Goal: Task Accomplishment & Management: Use online tool/utility

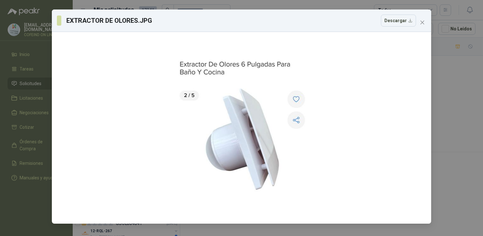
click at [436, 115] on div "EXTRACTOR DE OLORES.JPG Descargar" at bounding box center [241, 118] width 483 height 236
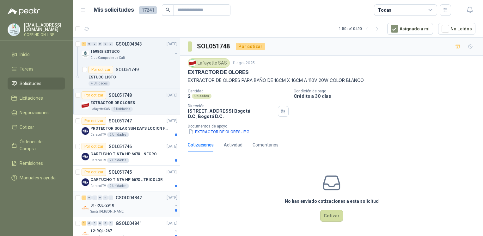
click at [150, 203] on div "01-RQL-2910" at bounding box center [131, 205] width 82 height 8
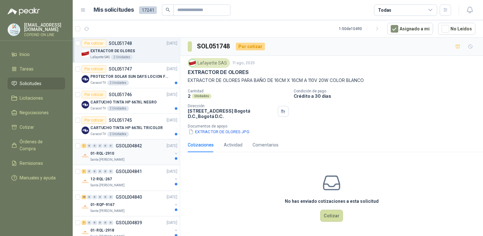
scroll to position [52, 0]
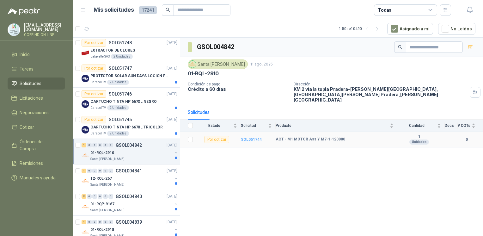
click at [249, 137] on b "SOL051744" at bounding box center [251, 139] width 21 height 4
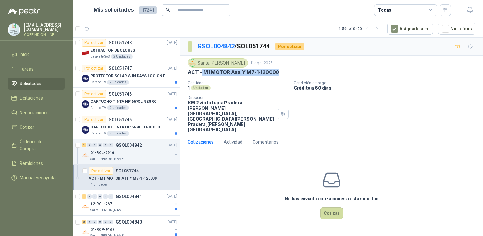
drag, startPoint x: 280, startPoint y: 72, endPoint x: 201, endPoint y: 72, distance: 79.3
click at [201, 72] on div "ACT - M1 MOTOR Ass Y M7-1-120000" at bounding box center [331, 72] width 287 height 7
copy p "M1 MOTOR Ass Y M7-1-120000"
click at [147, 125] on p "CARTUCHO TINTA HP 667XL TRICOLOR" at bounding box center [126, 127] width 72 height 6
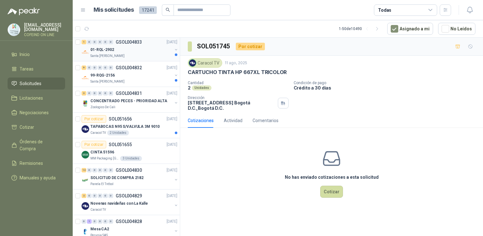
scroll to position [362, 0]
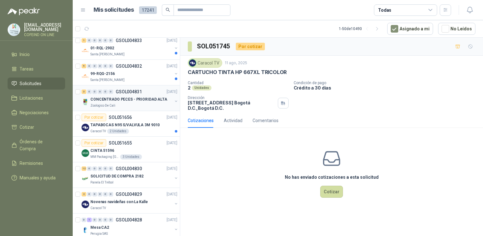
click at [112, 95] on div "CONCENTRADO PECES - PRIORIDAD ALTA" at bounding box center [131, 99] width 82 height 8
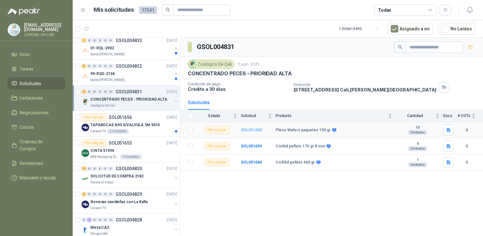
click at [251, 128] on b "SOL051658" at bounding box center [251, 130] width 21 height 4
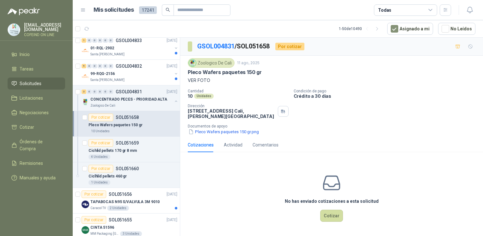
click at [245, 135] on div "Zoologico De Cali [DATE] Pleco Wafers paquetes 150 gr VER FOTO Cantidad 10 Unid…" at bounding box center [331, 97] width 303 height 82
click at [241, 132] on button "Pleco Wafers paquetes 150 gr.png" at bounding box center [224, 131] width 72 height 7
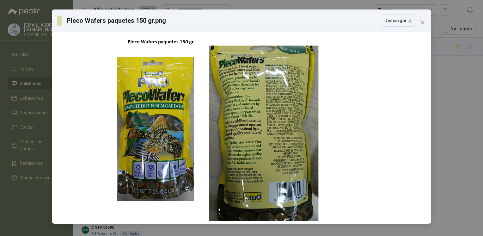
click at [446, 82] on div "Pleco Wafers paquetes 150 gr.png Descargar" at bounding box center [241, 118] width 483 height 236
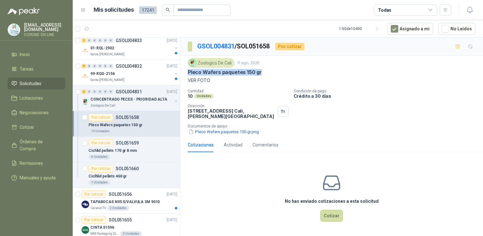
drag, startPoint x: 186, startPoint y: 74, endPoint x: 268, endPoint y: 74, distance: 81.8
click at [268, 74] on div "Zoologico De Cali [DATE] Pleco Wafers paquetes 150 gr VER FOTO Cantidad 10 Unid…" at bounding box center [331, 97] width 303 height 82
copy p "Pleco Wafers paquetes 150 gr"
click at [204, 130] on button "Pleco Wafers paquetes 150 gr.png" at bounding box center [224, 131] width 72 height 7
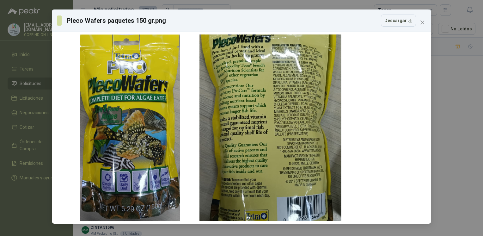
click at [452, 120] on div "Pleco Wafers paquetes 150 gr.png Descargar" at bounding box center [241, 118] width 483 height 236
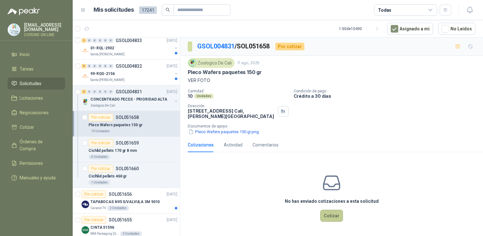
click at [325, 218] on button "Cotizar" at bounding box center [331, 215] width 23 height 12
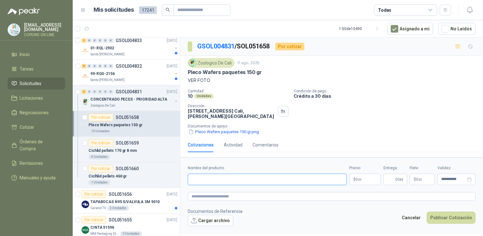
click at [207, 174] on input "Nombre del producto" at bounding box center [267, 178] width 159 height 11
paste input "**********"
type input "**********"
click at [217, 220] on button "Cargar archivo" at bounding box center [210, 219] width 45 height 11
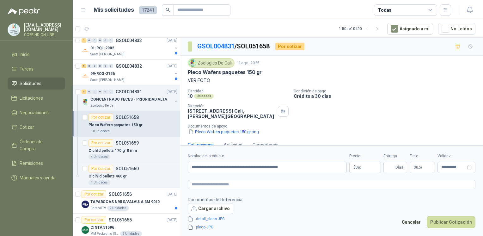
click at [361, 166] on body "[EMAIL_ADDRESS][DOMAIN_NAME] COFEIND ON LINE Inicio Tareas Solicitudes Licitaci…" at bounding box center [241, 118] width 483 height 236
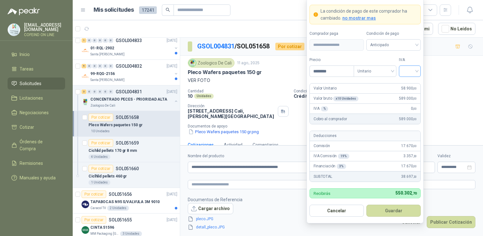
type input "********"
click at [415, 71] on input "search" at bounding box center [409, 70] width 14 height 9
click at [415, 104] on div "0%" at bounding box center [410, 104] width 12 height 7
click at [387, 207] on button "Guardar" at bounding box center [393, 210] width 54 height 12
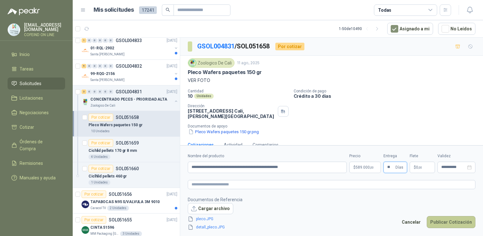
type input "**"
click at [437, 220] on button "Publicar Cotización" at bounding box center [450, 222] width 49 height 12
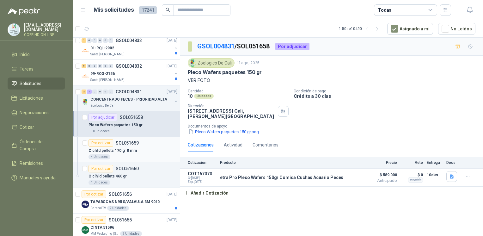
click at [141, 148] on div "Cichlid pellets 170 gr 8 mm" at bounding box center [132, 151] width 89 height 8
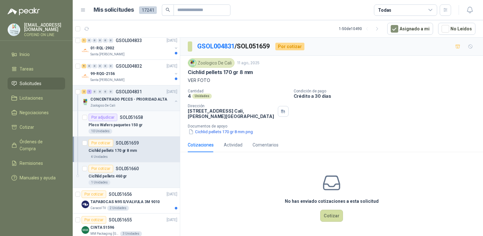
click at [106, 122] on p "Pleco Wafers paquetes 150 gr" at bounding box center [115, 125] width 54 height 6
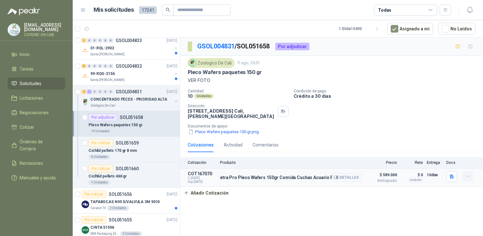
click at [468, 177] on icon "button" at bounding box center [467, 175] width 5 height 5
click at [450, 150] on button "Editar" at bounding box center [455, 150] width 51 height 10
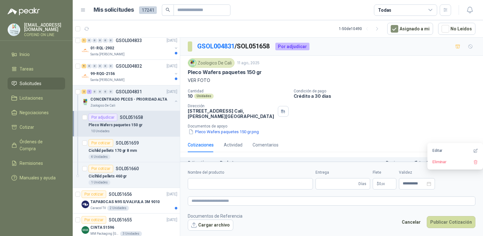
type input "**********"
type input "**"
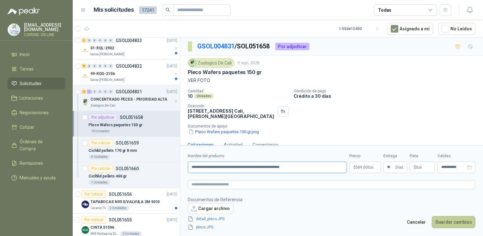
type input "**********"
click at [453, 220] on button "Guardar cambios" at bounding box center [453, 222] width 44 height 12
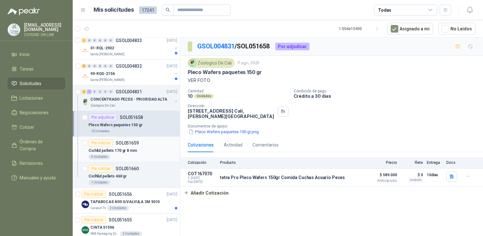
click at [139, 147] on div "Cichlid pellets 170 gr 8 mm" at bounding box center [132, 151] width 89 height 8
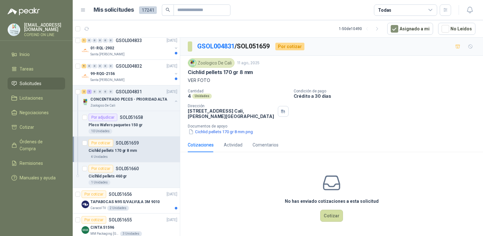
click at [214, 136] on div "Zoologico De Cali [DATE] Cichlid pellets 170 gr 8 mm VER FOTO Cantidad 4 Unidad…" at bounding box center [331, 97] width 303 height 82
click at [211, 133] on button "Cichlid pellets 170 gr 8 mm.png" at bounding box center [221, 131] width 66 height 7
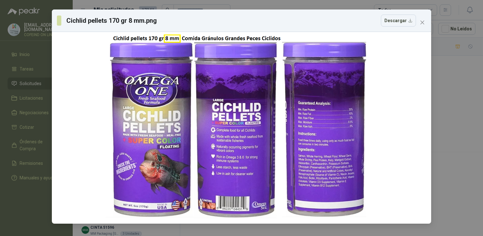
click at [448, 120] on div "Cichlid pellets 170 gr 8 mm.png Descargar" at bounding box center [241, 118] width 483 height 236
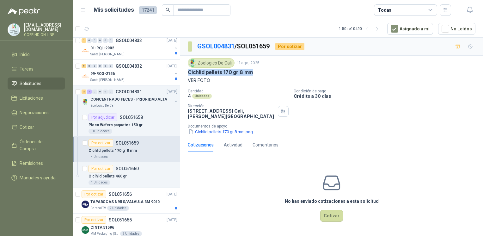
drag, startPoint x: 255, startPoint y: 71, endPoint x: 186, endPoint y: 74, distance: 68.9
click at [186, 74] on div "Zoologico De Cali [DATE] Cichlid pellets 170 gr 8 mm VER FOTO Cantidad 4 Unidad…" at bounding box center [331, 97] width 303 height 82
copy p "Cichlid pellets 170 gr 8 mm"
click at [201, 130] on button "Cichlid pellets 170 gr 8 mm.png" at bounding box center [221, 131] width 66 height 7
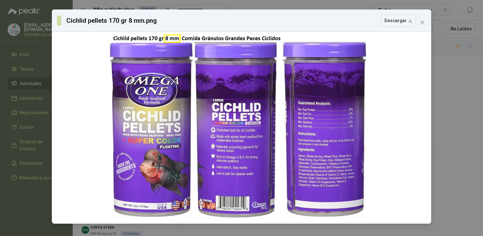
click at [476, 104] on div "Cichlid pellets 170 gr 8 mm.png Descargar" at bounding box center [241, 118] width 483 height 236
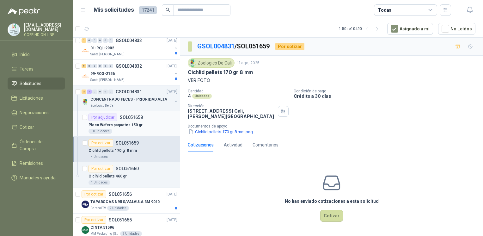
click at [127, 127] on div "Pleco Wafers paquetes 150 gr" at bounding box center [132, 125] width 89 height 8
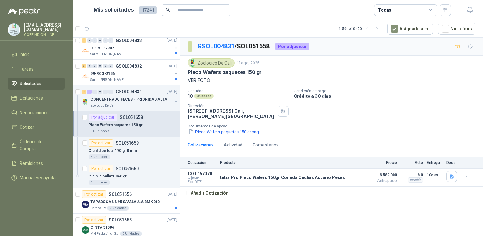
click at [220, 136] on div "Zoologico De Cali [DATE] Pleco Wafers paquetes 150 gr VER FOTO Cantidad 10 Unid…" at bounding box center [331, 97] width 303 height 82
click at [219, 131] on button "Pleco Wafers paquetes 150 gr.png" at bounding box center [224, 131] width 72 height 7
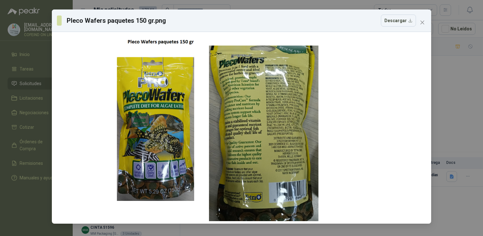
click at [451, 109] on div "Pleco Wafers paquetes 150 gr.png Descargar" at bounding box center [241, 118] width 483 height 236
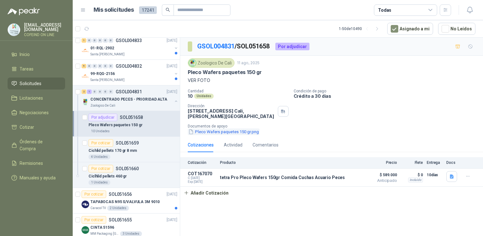
click at [214, 130] on button "Pleco Wafers paquetes 150 gr.png" at bounding box center [224, 131] width 72 height 7
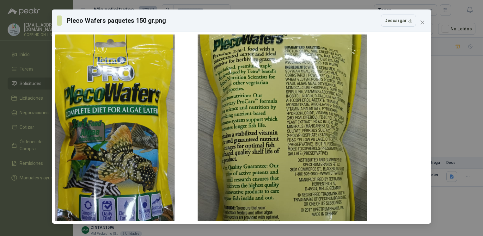
click at [28, 210] on div "Pleco Wafers paquetes 150 gr.png Descargar" at bounding box center [241, 118] width 483 height 236
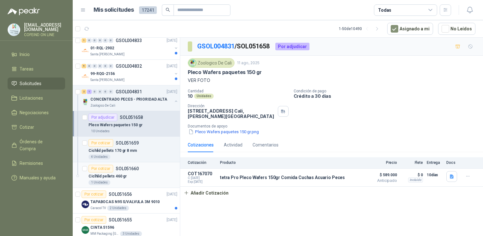
click at [132, 174] on div "Ciclhlid pellets 460 gr" at bounding box center [132, 176] width 89 height 8
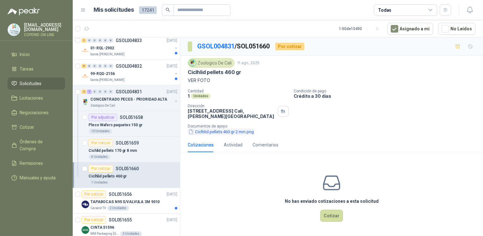
click at [226, 129] on button "Ciclhlid pellets 460 gr 2 mm.png" at bounding box center [221, 131] width 67 height 7
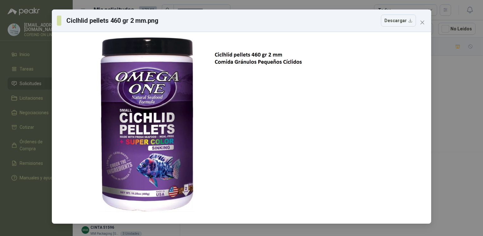
click at [452, 94] on div "Ciclhlid pellets 460 gr 2 mm.png Descargar" at bounding box center [241, 118] width 483 height 236
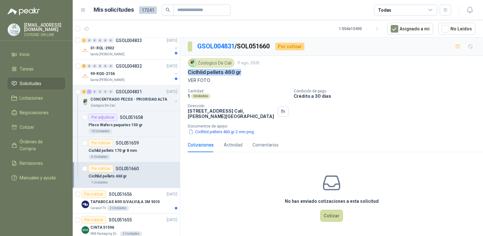
drag, startPoint x: 247, startPoint y: 74, endPoint x: 187, endPoint y: 70, distance: 60.1
click at [187, 70] on div "Zoologico De Cali [DATE] Ciclhlid pellets 460 gr VER FOTO Cantidad 1 Unidades C…" at bounding box center [331, 97] width 303 height 82
copy p "Ciclhlid pellets 460 gr"
click at [219, 131] on button "Ciclhlid pellets 460 gr 2 mm.png" at bounding box center [221, 131] width 67 height 7
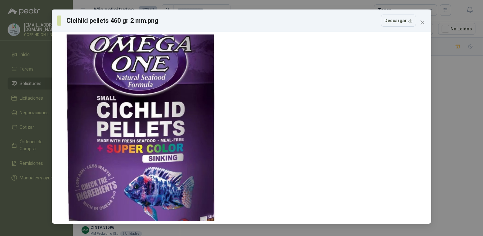
click at [440, 120] on div "Ciclhlid pellets 460 gr 2 mm.png Descargar" at bounding box center [241, 118] width 483 height 236
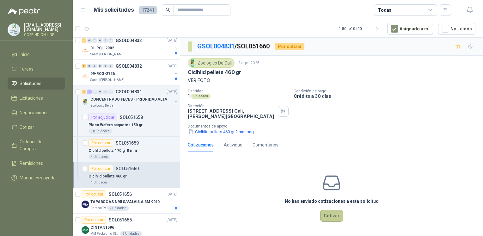
click at [323, 210] on button "Cotizar" at bounding box center [331, 215] width 23 height 12
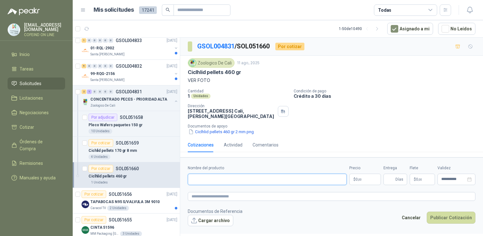
click at [234, 178] on input "Nombre del producto" at bounding box center [267, 178] width 159 height 11
paste input "**********"
drag, startPoint x: 304, startPoint y: 181, endPoint x: 291, endPoint y: 207, distance: 29.0
click at [291, 207] on form "**********" at bounding box center [331, 195] width 303 height 76
type input "**********"
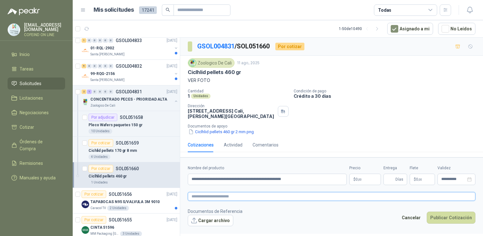
click at [279, 196] on textarea at bounding box center [331, 196] width 287 height 9
paste textarea "**********"
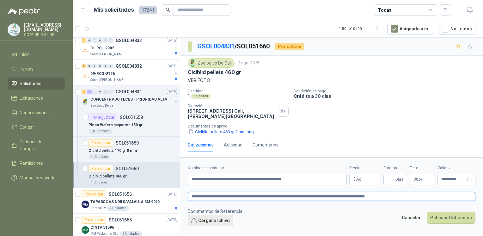
type textarea "**********"
click at [227, 217] on button "Cargar archivo" at bounding box center [210, 219] width 45 height 11
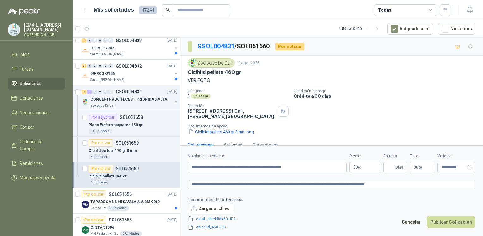
click at [365, 167] on body "[EMAIL_ADDRESS][DOMAIN_NAME] COFEIND ON LINE Inicio Tareas Solicitudes Licitaci…" at bounding box center [241, 118] width 483 height 236
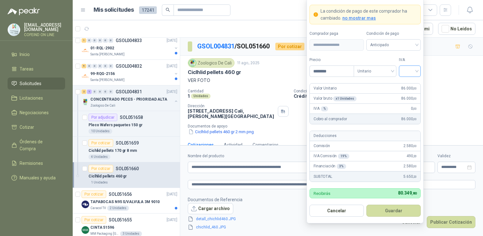
type input "********"
click at [411, 69] on input "search" at bounding box center [409, 70] width 14 height 9
click at [407, 103] on div "0%" at bounding box center [410, 104] width 12 height 7
click at [385, 206] on button "Guardar" at bounding box center [393, 210] width 54 height 12
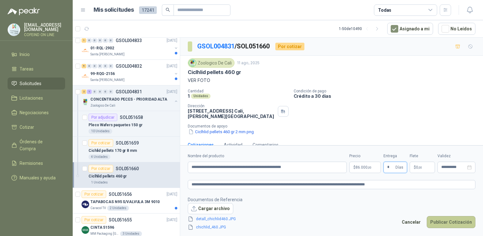
type input "*"
click at [451, 217] on button "Publicar Cotización" at bounding box center [450, 222] width 49 height 12
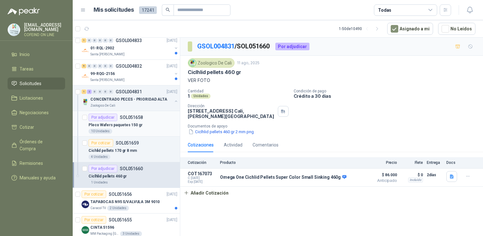
click at [130, 122] on p "Pleco Wafers paquetes 150 gr" at bounding box center [115, 125] width 54 height 6
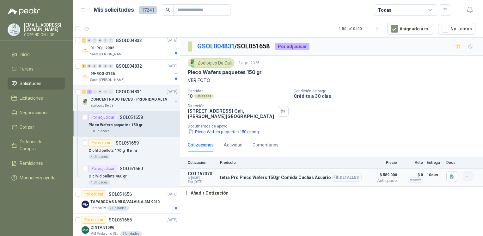
click at [470, 176] on icon "button" at bounding box center [467, 175] width 5 height 5
click at [443, 148] on button "Editar" at bounding box center [455, 150] width 51 height 10
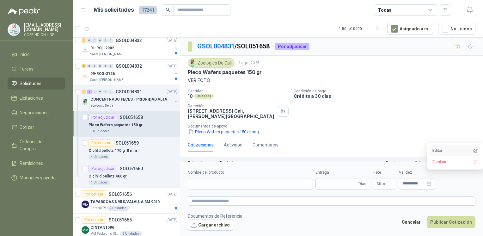
type input "**********"
type input "**"
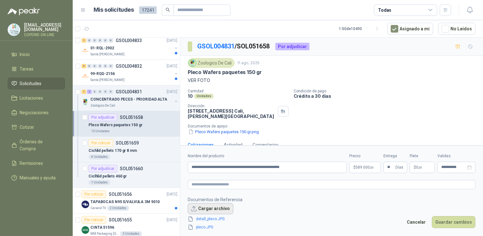
click at [219, 209] on button "Cargar archivo" at bounding box center [210, 208] width 45 height 11
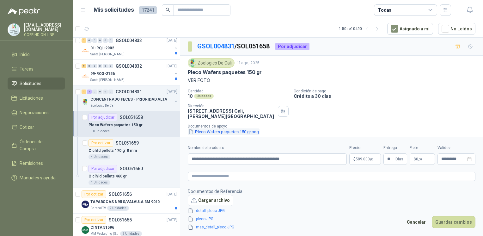
click at [209, 130] on button "Pleco Wafers paquetes 150 gr.png" at bounding box center [224, 131] width 72 height 7
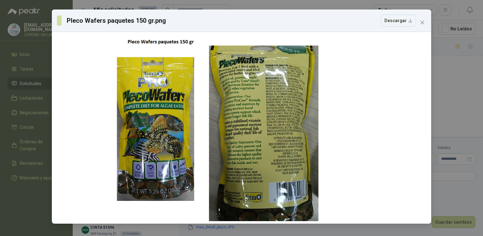
click at [456, 85] on div "Pleco Wafers paquetes 150 gr.png Descargar" at bounding box center [241, 118] width 483 height 236
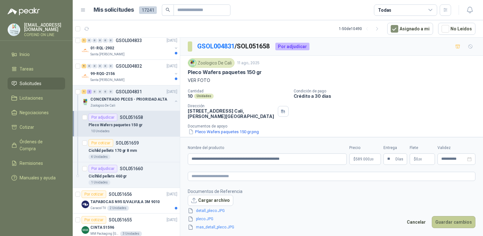
click at [452, 221] on button "Guardar cambios" at bounding box center [453, 222] width 44 height 12
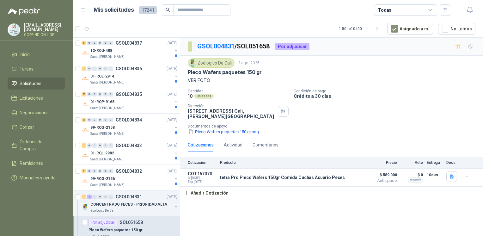
scroll to position [252, 0]
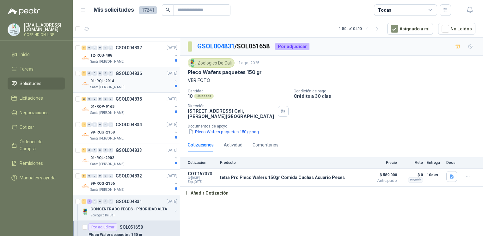
click at [133, 75] on div "2 0 0 0 0 0 GSOL004836 [DATE]" at bounding box center [129, 73] width 97 height 8
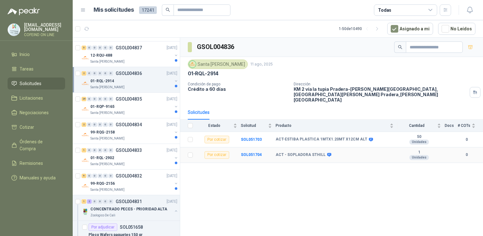
click at [251, 147] on td "SOL051704" at bounding box center [258, 154] width 35 height 15
click at [253, 152] on b "SOL051704" at bounding box center [251, 154] width 21 height 4
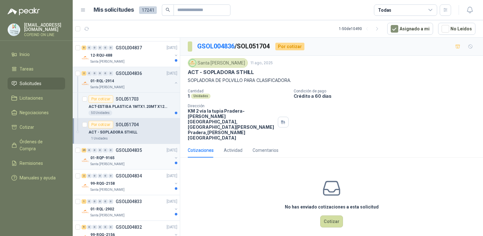
click at [133, 152] on div "29 0 0 0 0 0 GSOL004835 [DATE]" at bounding box center [129, 150] width 97 height 8
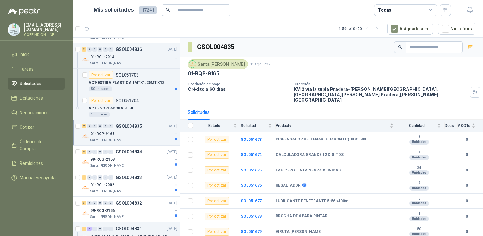
scroll to position [283, 0]
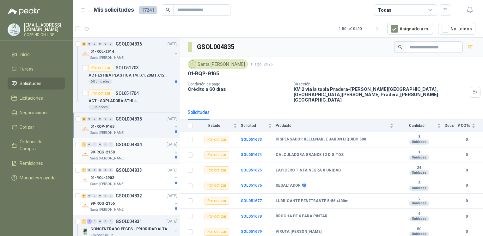
click at [105, 151] on p "99-RQG-2158" at bounding box center [102, 152] width 24 height 6
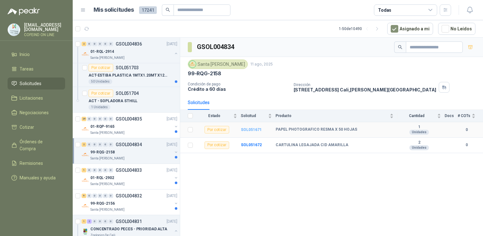
click at [251, 128] on b "SOL051671" at bounding box center [251, 129] width 21 height 4
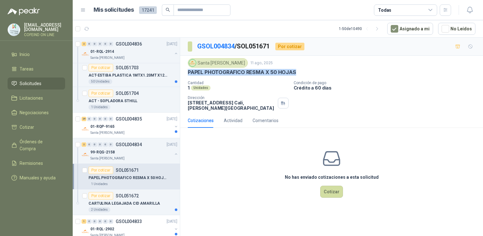
drag, startPoint x: 295, startPoint y: 69, endPoint x: 188, endPoint y: 74, distance: 106.9
click at [188, 74] on div "PAPEL PHOTOGRAFICO RESMA X 50 HOJAS" at bounding box center [331, 72] width 287 height 7
copy p "PAPEL PHOTOGRAFICO RESMA X 50 HOJAS"
click at [329, 193] on button "Cotizar" at bounding box center [331, 191] width 23 height 12
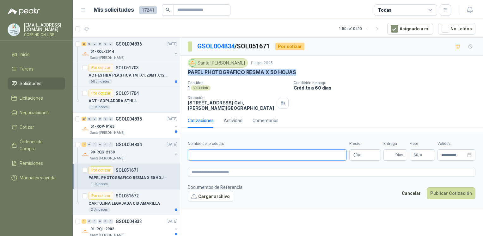
click at [249, 154] on input "Nombre del producto" at bounding box center [267, 154] width 159 height 11
paste input "**********"
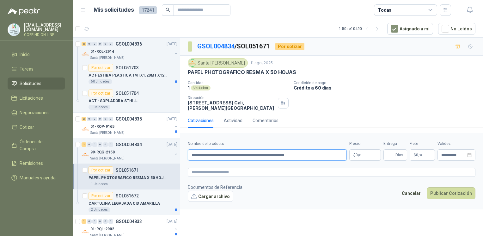
type input "**********"
click at [196, 195] on button "Cargar archivo" at bounding box center [210, 195] width 45 height 11
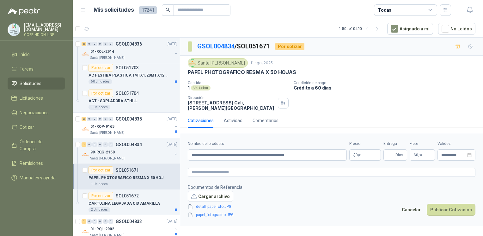
click at [370, 157] on body "[EMAIL_ADDRESS][DOMAIN_NAME] COFEIND ON LINE Inicio Tareas Solicitudes Licitaci…" at bounding box center [241, 118] width 483 height 236
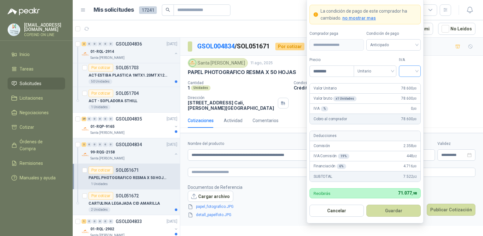
type input "********"
click at [410, 74] on input "search" at bounding box center [409, 70] width 14 height 9
click at [406, 108] on div "0%" at bounding box center [410, 104] width 12 height 7
click at [394, 209] on button "Guardar" at bounding box center [393, 210] width 54 height 12
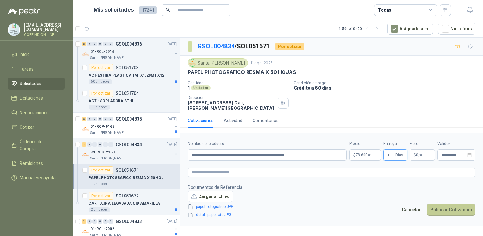
type input "*"
click at [439, 204] on button "Publicar Cotización" at bounding box center [450, 209] width 49 height 12
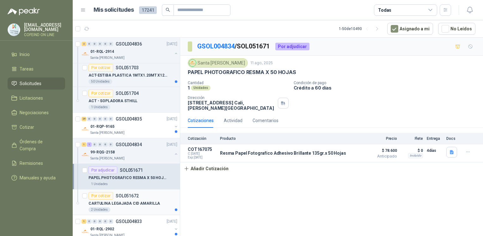
click at [123, 200] on p "CARTULINA LEGAJADA CID AMARILLA" at bounding box center [123, 203] width 71 height 6
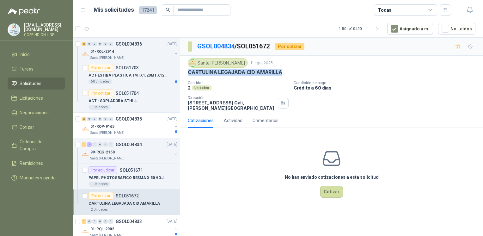
drag, startPoint x: 284, startPoint y: 71, endPoint x: 188, endPoint y: 73, distance: 96.4
click at [188, 73] on div "CARTULINA LEGAJADA CID AMARILLA" at bounding box center [331, 72] width 287 height 7
copy p "CARTULINA LEGAJADA CID AMARILLA"
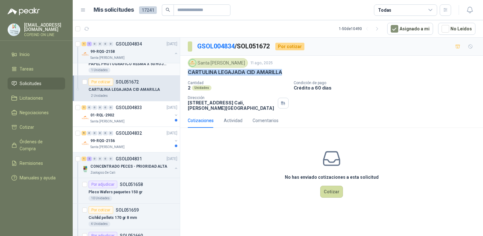
scroll to position [401, 0]
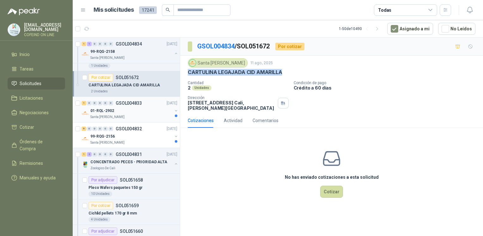
click at [113, 114] on p "Santa [PERSON_NAME]" at bounding box center [107, 116] width 34 height 5
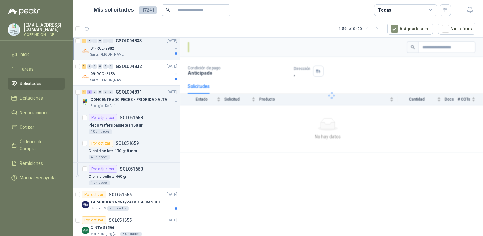
scroll to position [464, 0]
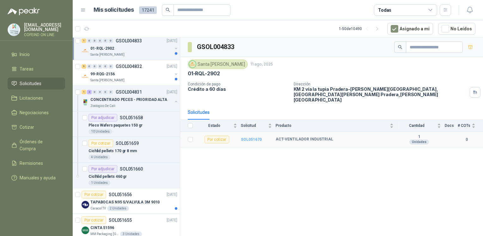
click at [255, 137] on b "SOL051670" at bounding box center [251, 139] width 21 height 4
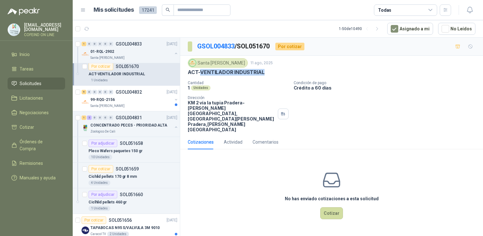
drag, startPoint x: 265, startPoint y: 74, endPoint x: 200, endPoint y: 73, distance: 65.7
click at [200, 73] on div "ACT-VENTILADOR INDUSTRIAL" at bounding box center [331, 72] width 287 height 7
copy p "VENTILADOR INDUSTRIAL"
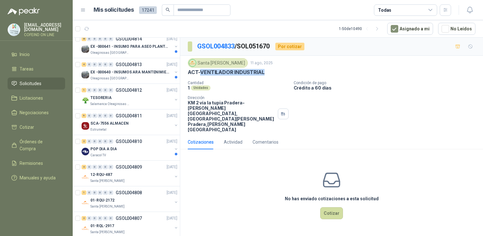
scroll to position [1245, 0]
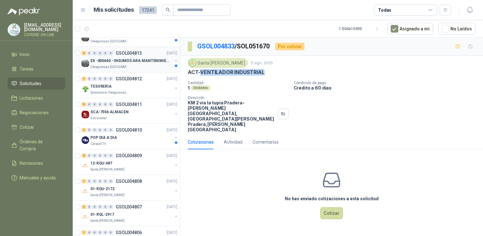
click at [121, 64] on p "Oleaginosas [GEOGRAPHIC_DATA][PERSON_NAME]" at bounding box center [110, 66] width 40 height 5
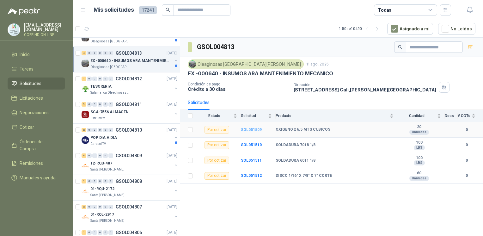
click at [250, 128] on b "SOL051509" at bounding box center [251, 129] width 21 height 4
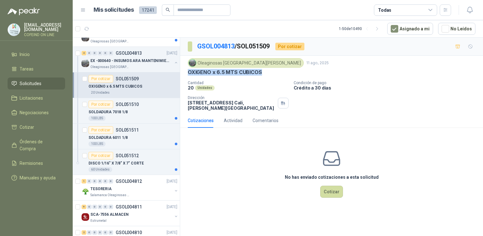
drag, startPoint x: 260, startPoint y: 72, endPoint x: 188, endPoint y: 74, distance: 71.7
click at [188, 74] on div "OXIGENO x 6.5 MTS CUBICOS" at bounding box center [331, 72] width 287 height 7
copy p "OXIGENO x 6.5 MTS CUBICOS"
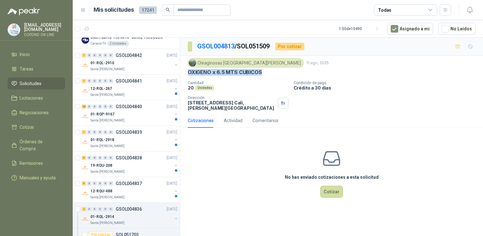
scroll to position [2, 0]
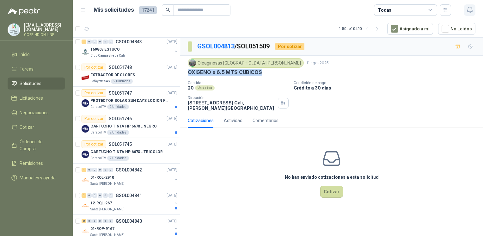
click at [471, 9] on icon "button" at bounding box center [470, 10] width 8 height 8
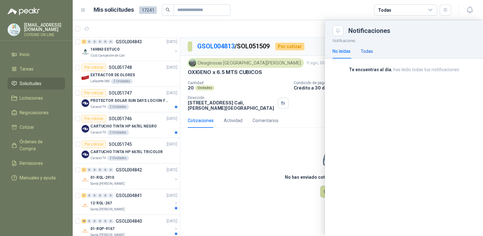
click at [370, 49] on div "Todas" at bounding box center [366, 51] width 12 height 7
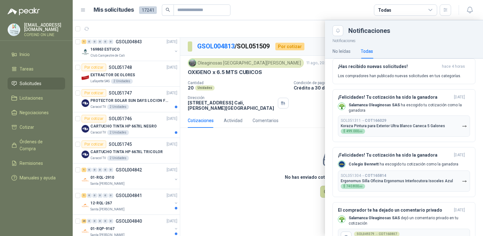
scroll to position [0, 0]
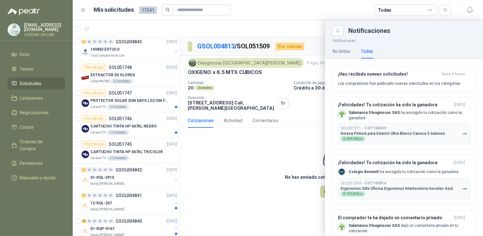
click at [221, 196] on div at bounding box center [278, 127] width 410 height 215
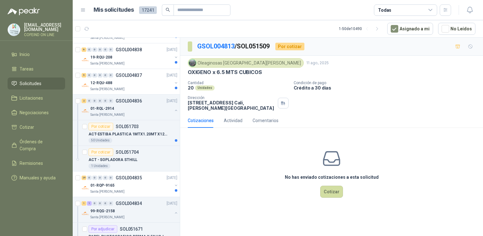
scroll to position [226, 0]
click at [131, 83] on div "12-RQU-488" at bounding box center [131, 82] width 82 height 8
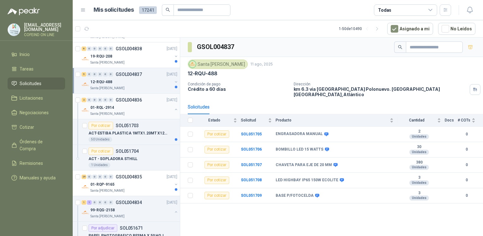
click at [173, 107] on button "button" at bounding box center [175, 109] width 5 height 5
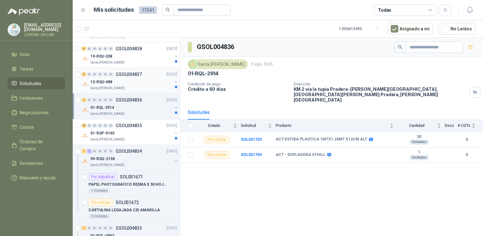
click at [150, 81] on div "12-RQU-488" at bounding box center [131, 82] width 82 height 8
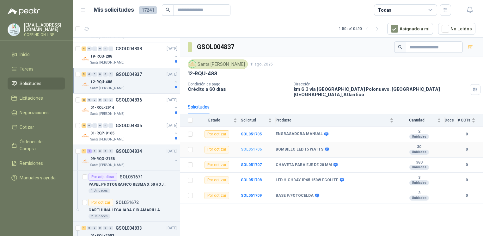
click at [252, 147] on b "SOL051706" at bounding box center [251, 149] width 21 height 4
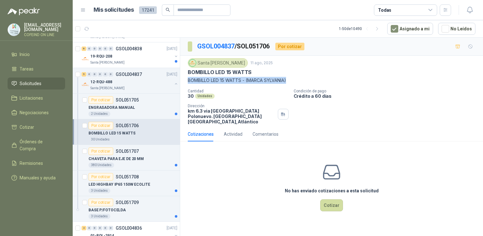
drag, startPoint x: 186, startPoint y: 80, endPoint x: 300, endPoint y: 79, distance: 114.0
click at [300, 79] on div "Santa [PERSON_NAME] [DATE] BOMBILLO LED 15 WATTS BOMBILLO LED 15 WATTS - (MARCA…" at bounding box center [331, 91] width 303 height 71
copy p "BOMBILLO LED 15 WATTS - (MARCA SYLVANIA)"
click at [323, 199] on button "Cotizar" at bounding box center [331, 205] width 23 height 12
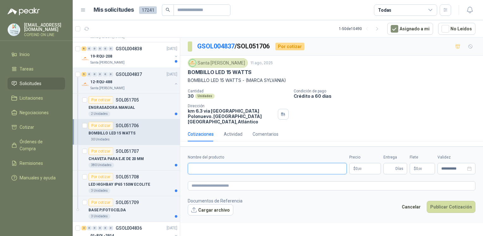
click at [217, 163] on input "Nombre del producto" at bounding box center [267, 168] width 159 height 11
paste input "**********"
type input "**********"
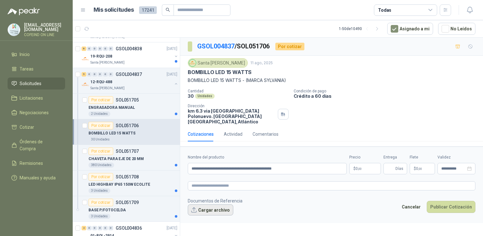
click at [201, 204] on button "Cargar archivo" at bounding box center [210, 209] width 45 height 11
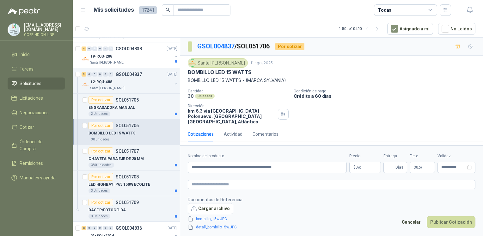
click at [358, 162] on body "[EMAIL_ADDRESS][DOMAIN_NAME] COFEIND ON LINE Inicio Tareas Solicitudes Licitaci…" at bounding box center [241, 118] width 483 height 236
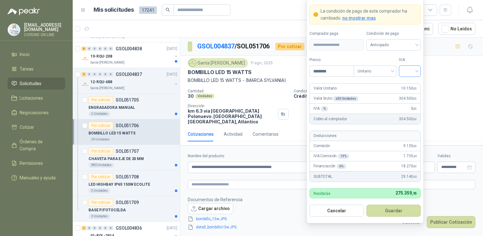
type input "********"
click at [406, 75] on input "search" at bounding box center [409, 70] width 14 height 9
click at [407, 103] on div "0%" at bounding box center [410, 104] width 12 height 7
click at [389, 209] on button "Guardar" at bounding box center [393, 210] width 54 height 12
drag, startPoint x: 363, startPoint y: 165, endPoint x: 322, endPoint y: 67, distance: 105.9
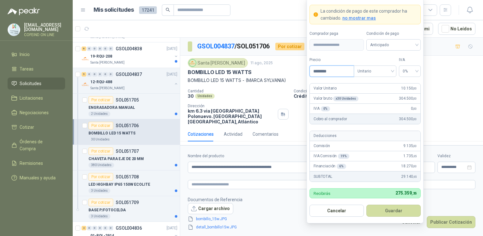
click at [322, 67] on input "********" at bounding box center [332, 71] width 44 height 11
click at [383, 210] on button "Guardar" at bounding box center [393, 210] width 54 height 12
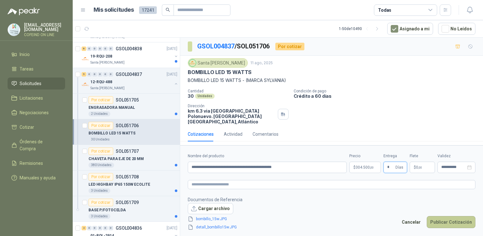
type input "*"
click at [441, 219] on button "Publicar Cotización" at bounding box center [450, 222] width 49 height 12
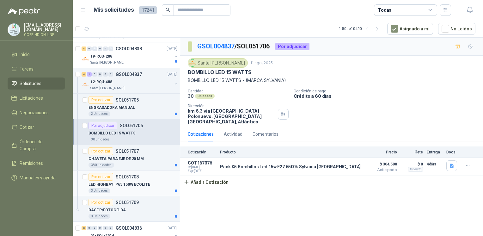
click at [143, 181] on p "LED HIGHBAY IP65 150W ECOLITE" at bounding box center [119, 184] width 62 height 6
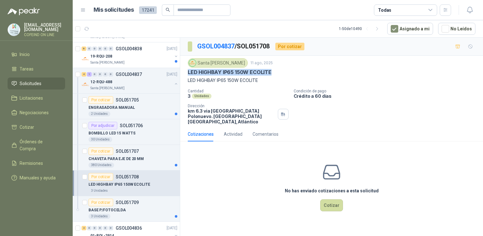
drag, startPoint x: 277, startPoint y: 73, endPoint x: 185, endPoint y: 69, distance: 91.7
click at [185, 69] on div "Santa [PERSON_NAME] [DATE] LED HIGHBAY IP65 150W ECOLITE LED HIGHBAY IP65 150W …" at bounding box center [331, 91] width 303 height 71
copy p "LED HIGHBAY IP65 150W ECOLITE"
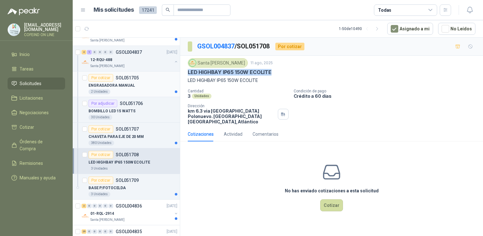
click at [130, 94] on article "Por cotizar SOL051705 ENGRASADORA MANUAL 2 Unidades" at bounding box center [126, 84] width 107 height 26
click at [125, 84] on p "ENGRASADORA MANUAL" at bounding box center [111, 85] width 46 height 6
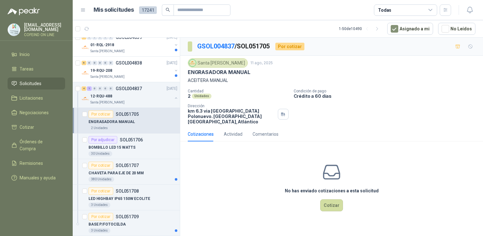
scroll to position [206, 0]
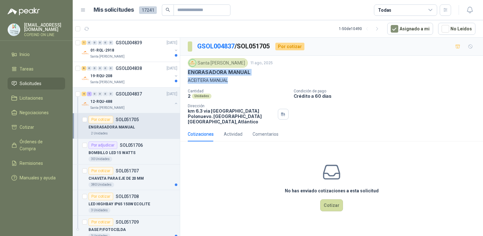
drag, startPoint x: 188, startPoint y: 73, endPoint x: 231, endPoint y: 82, distance: 43.7
click at [231, 82] on div "Santa [PERSON_NAME] [DATE] ENGRASADORA MANUAL ACEITERA MANUAL" at bounding box center [331, 71] width 287 height 26
copy div "ENGRASADORA MANUAL ACEITERA MANUAL"
click at [330, 202] on button "Cotizar" at bounding box center [331, 205] width 23 height 12
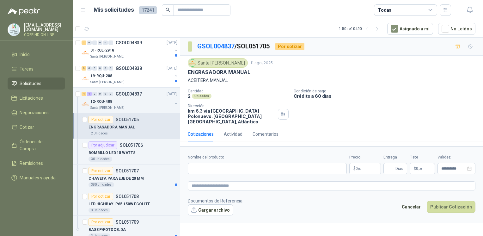
click at [262, 170] on form "**********" at bounding box center [331, 184] width 303 height 76
click at [256, 165] on input "Nombre del producto" at bounding box center [267, 168] width 159 height 11
paste input "**********"
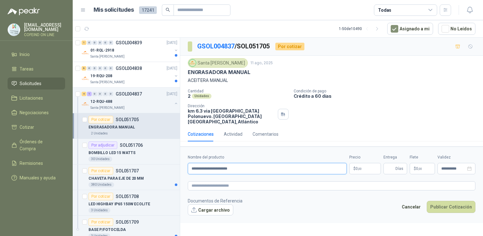
type input "**********"
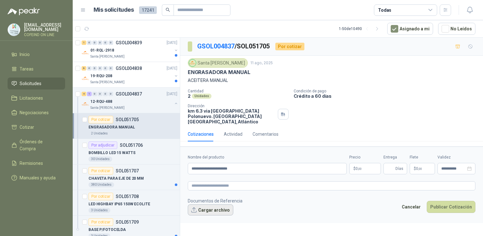
click at [217, 205] on button "Cargar archivo" at bounding box center [210, 209] width 45 height 11
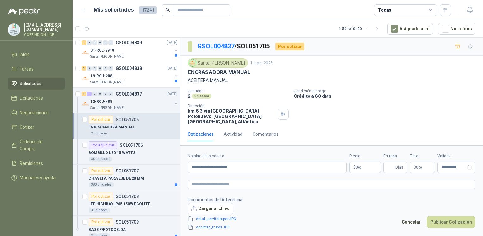
click at [365, 162] on body "[EMAIL_ADDRESS][DOMAIN_NAME] COFEIND ON LINE Inicio Tareas Solicitudes Licitaci…" at bounding box center [241, 118] width 483 height 236
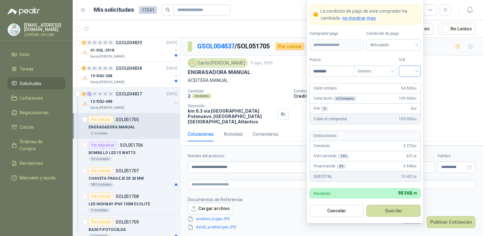
type input "********"
click at [406, 68] on input "search" at bounding box center [409, 70] width 14 height 9
click at [401, 103] on div "0%" at bounding box center [409, 105] width 19 height 10
click at [382, 207] on button "Guardar" at bounding box center [393, 210] width 54 height 12
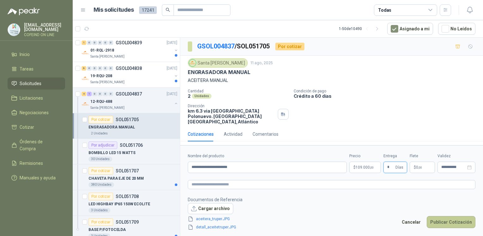
type input "*"
click at [432, 216] on button "Publicar Cotización" at bounding box center [450, 222] width 49 height 12
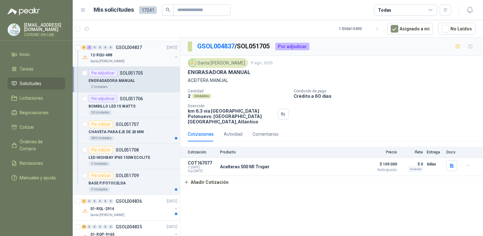
scroll to position [254, 0]
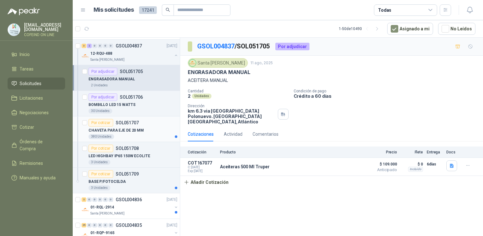
click at [137, 130] on p "CHAVETA PARA EJE DE 20 MM" at bounding box center [115, 130] width 55 height 6
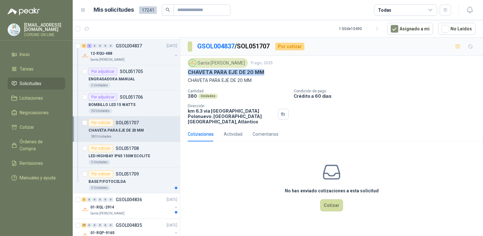
drag, startPoint x: 264, startPoint y: 71, endPoint x: 185, endPoint y: 72, distance: 78.7
click at [185, 72] on div "Santa [PERSON_NAME] [DATE] CHAVETA PARA EJE DE 20 MM CHAVETA PARA EJE DE 20 MM …" at bounding box center [331, 91] width 303 height 71
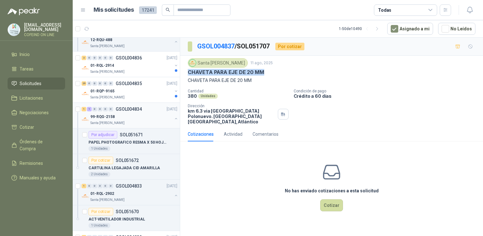
scroll to position [406, 0]
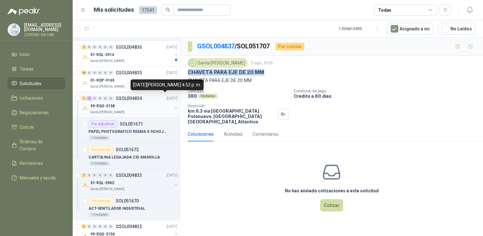
click at [171, 102] on div "99-RQG-2158 [GEOGRAPHIC_DATA][PERSON_NAME]" at bounding box center [129, 108] width 97 height 13
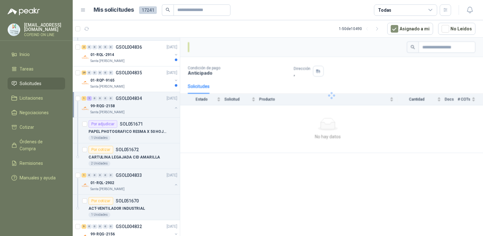
click at [173, 105] on button "button" at bounding box center [175, 107] width 5 height 5
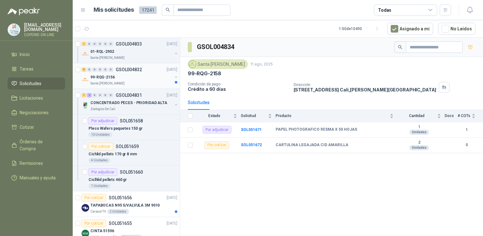
scroll to position [513, 0]
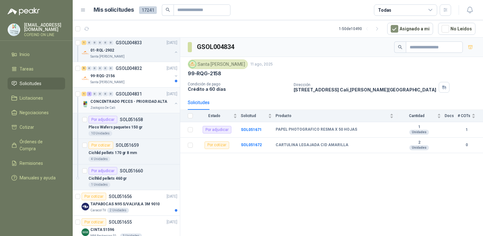
click at [173, 101] on button "button" at bounding box center [175, 103] width 5 height 5
